Goal: Check status: Check status

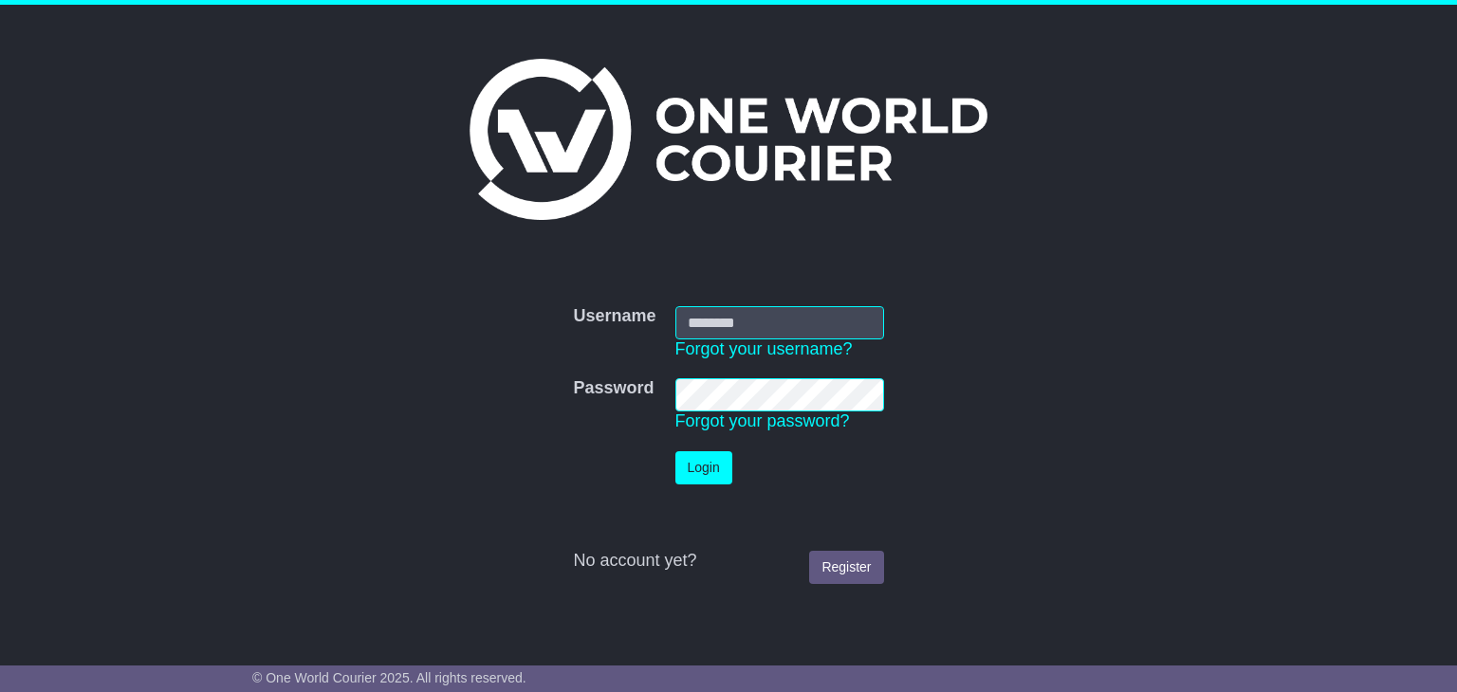
type input "**********"
click at [730, 484] on td "Login" at bounding box center [780, 468] width 228 height 52
click at [716, 464] on button "Login" at bounding box center [703, 467] width 57 height 33
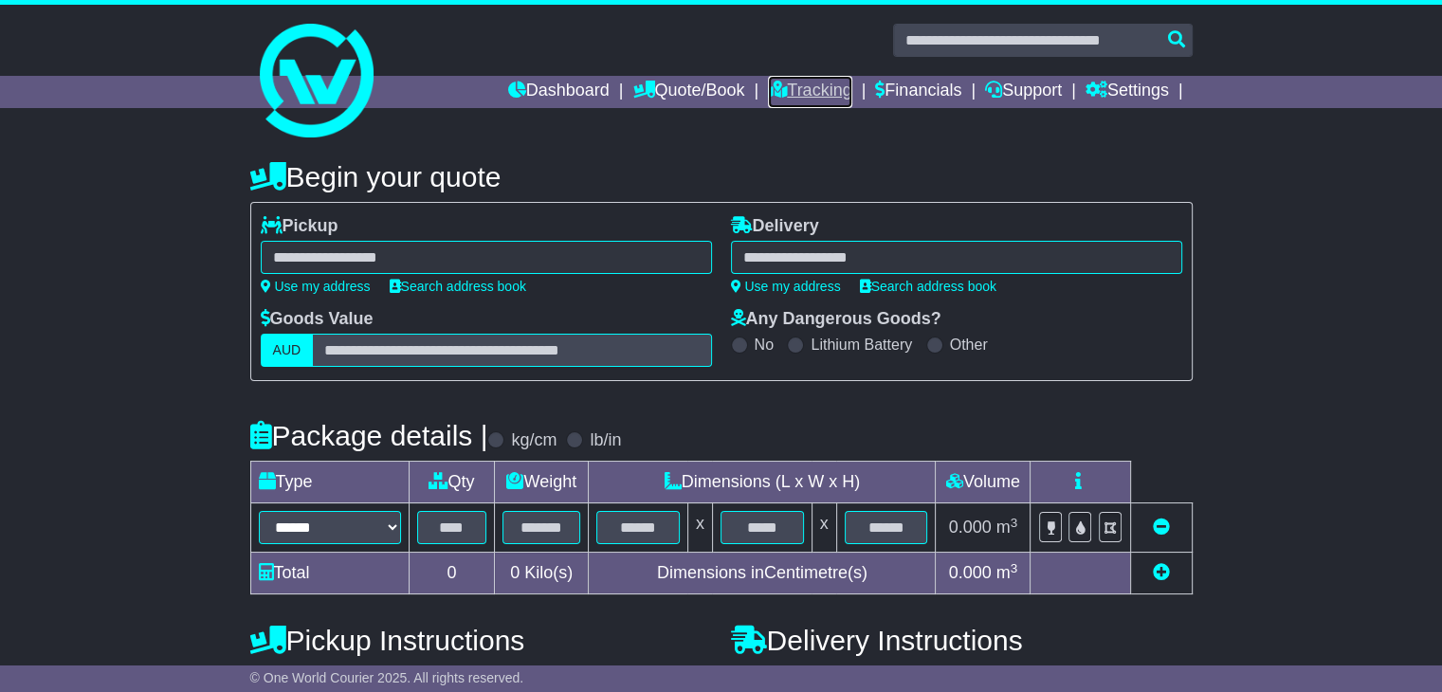
click at [788, 85] on link "Tracking" at bounding box center [809, 92] width 83 height 32
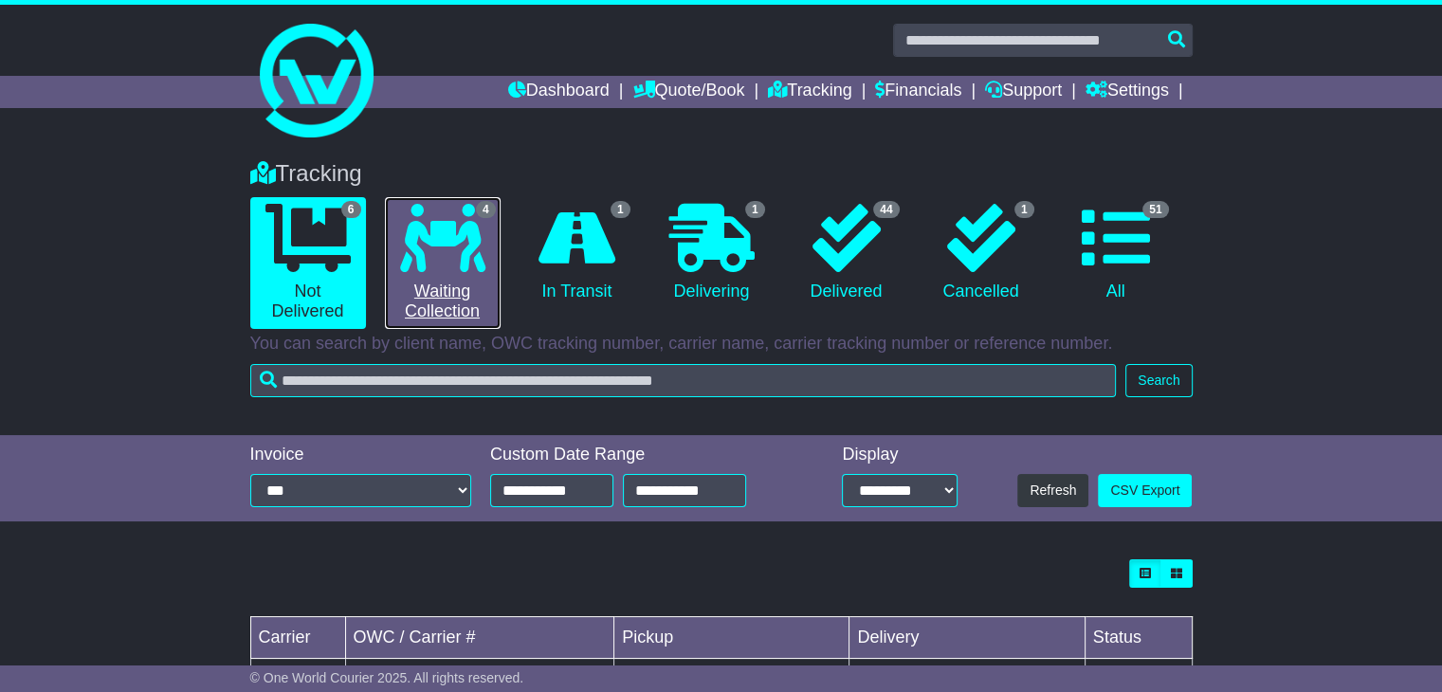
click at [453, 296] on link "4 Waiting Collection" at bounding box center [443, 263] width 116 height 132
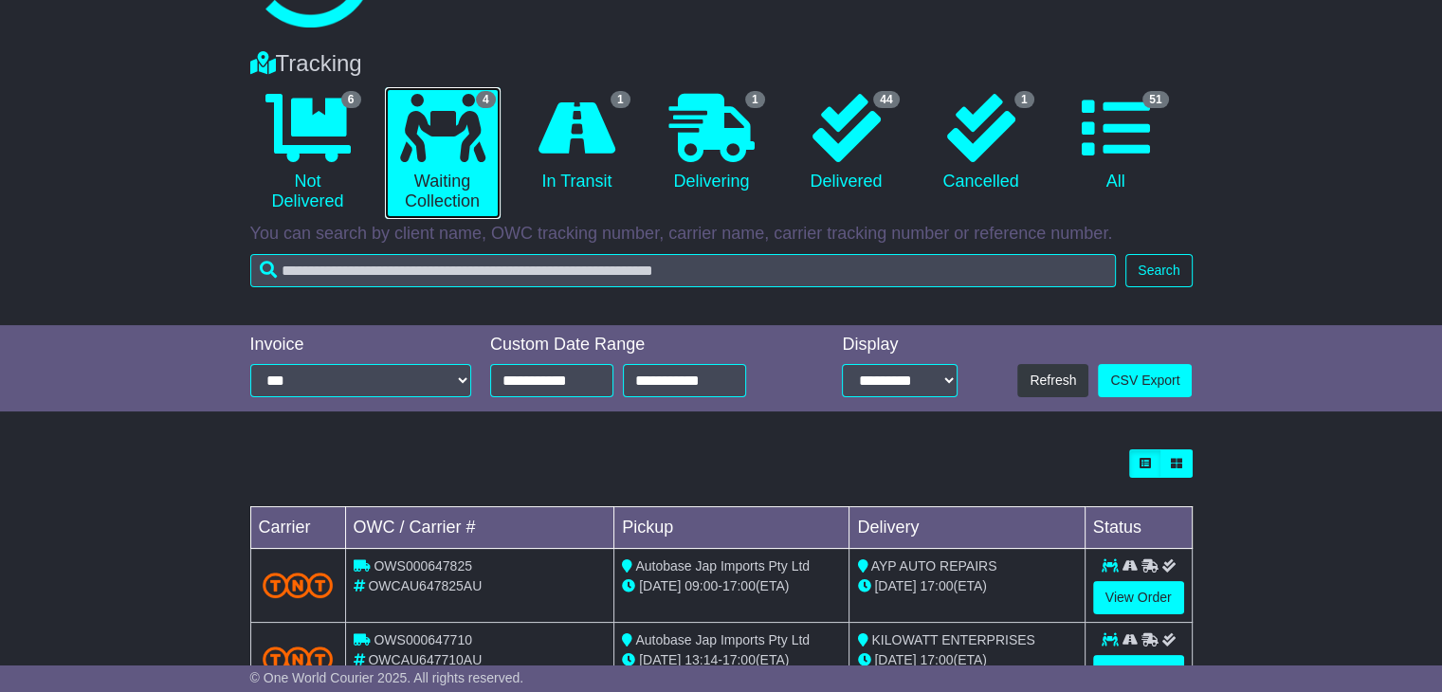
scroll to position [190, 0]
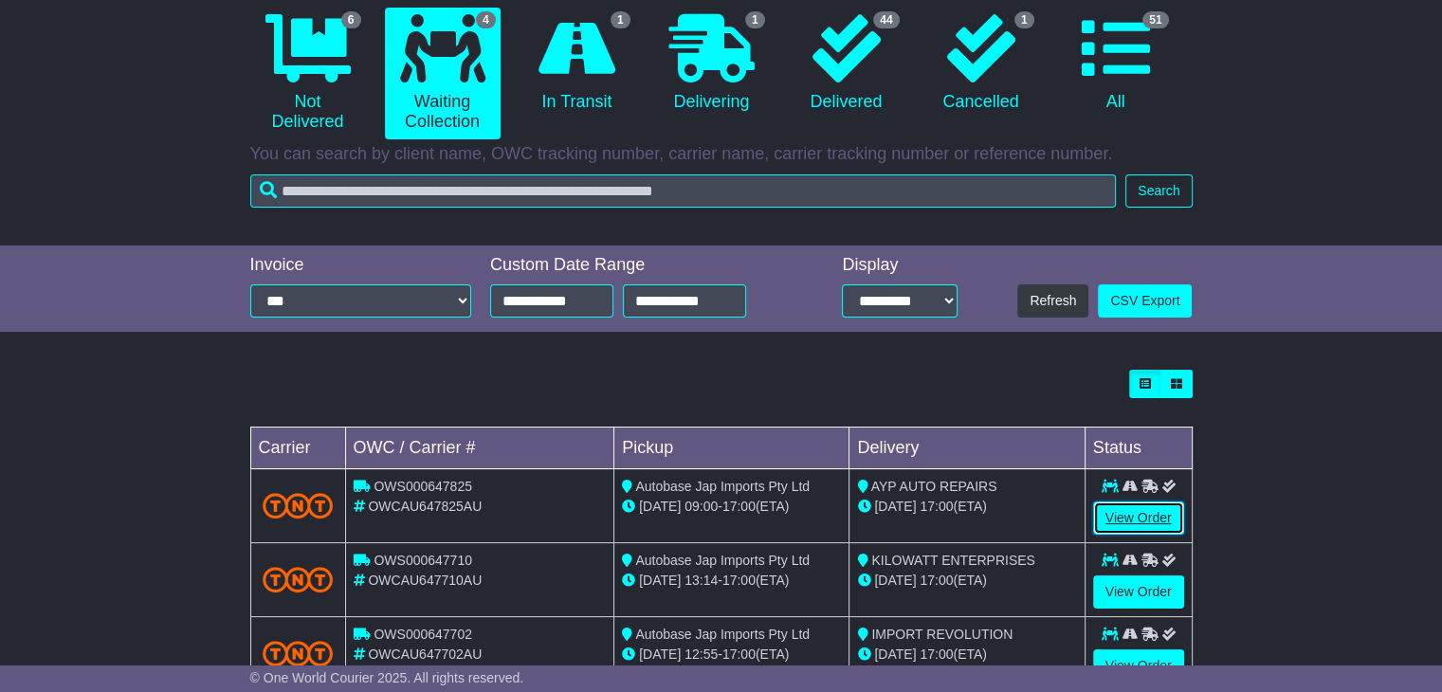
click at [1120, 522] on link "View Order" at bounding box center [1138, 518] width 91 height 33
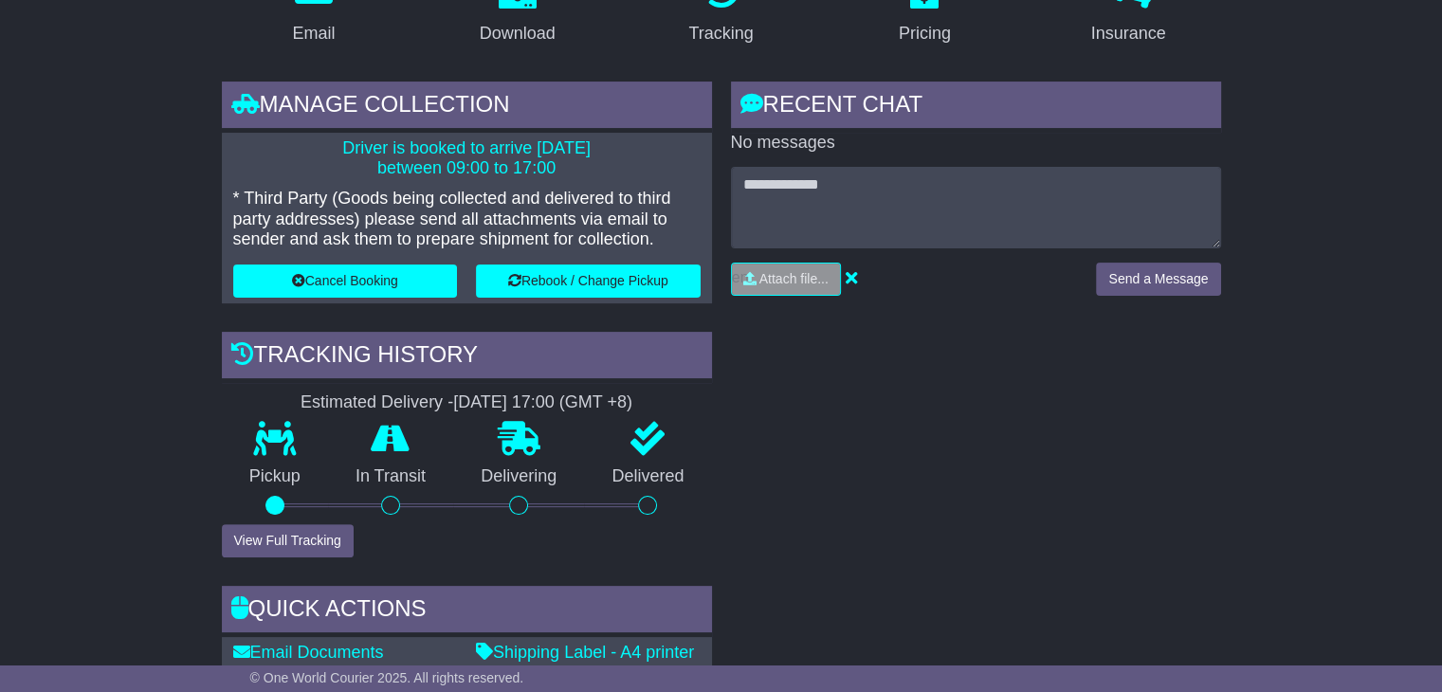
scroll to position [569, 0]
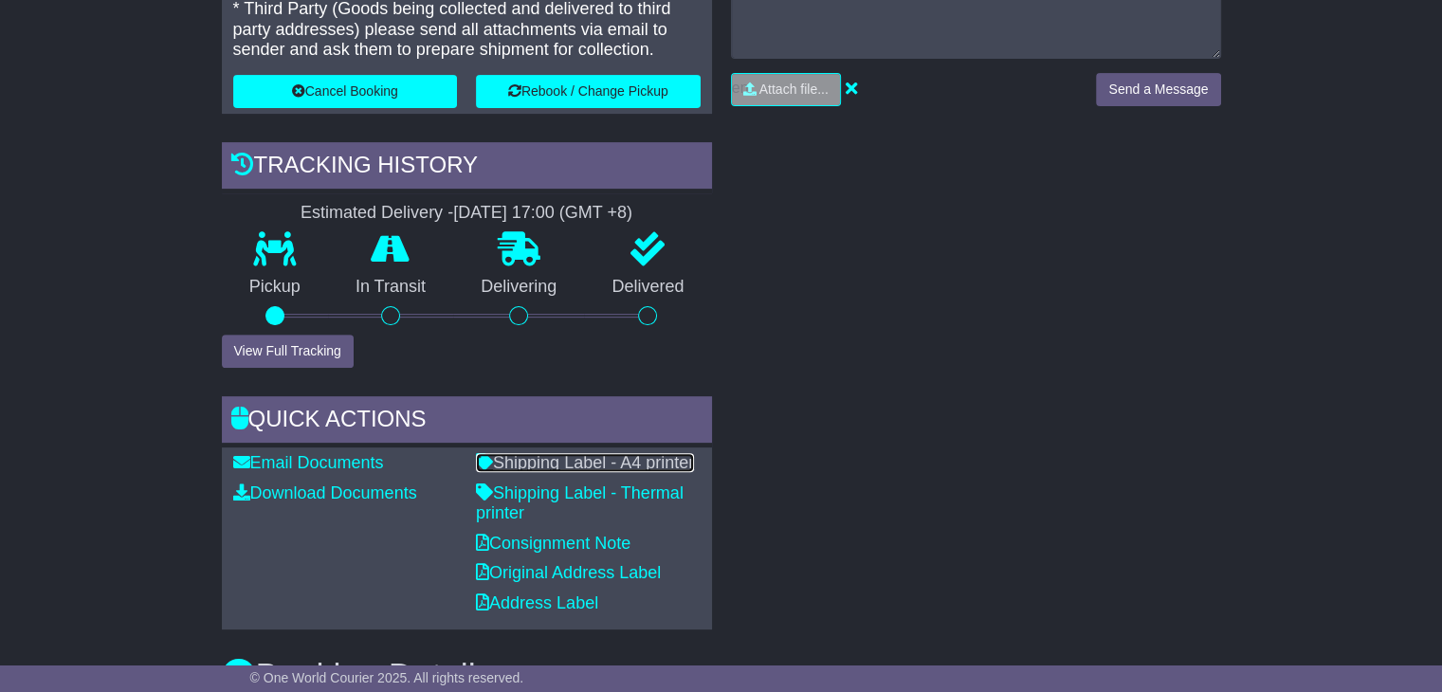
click at [639, 467] on link "Shipping Label - A4 printer" at bounding box center [585, 462] width 218 height 19
click at [881, 689] on div "© One World Courier 2025. All rights reserved." at bounding box center [721, 679] width 1442 height 27
